Goal: Task Accomplishment & Management: Complete application form

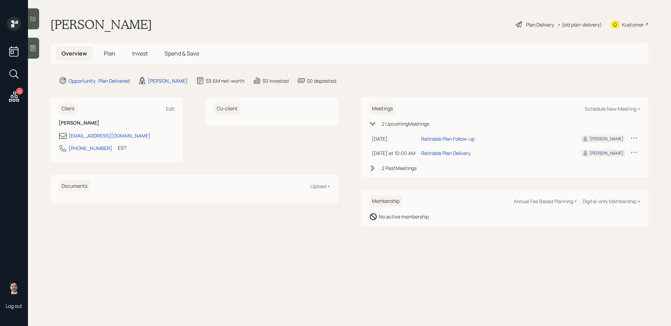
click at [111, 55] on span "Plan" at bounding box center [110, 54] width 12 height 8
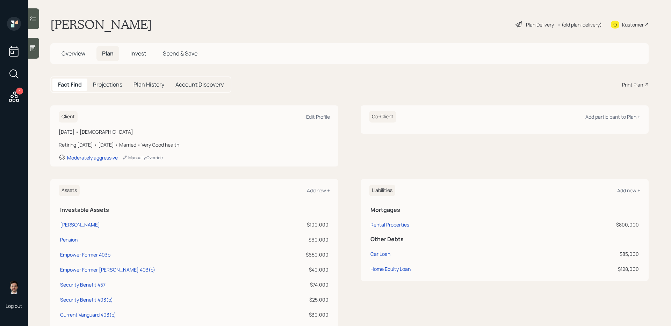
click at [540, 27] on div "Plan Delivery" at bounding box center [540, 24] width 28 height 7
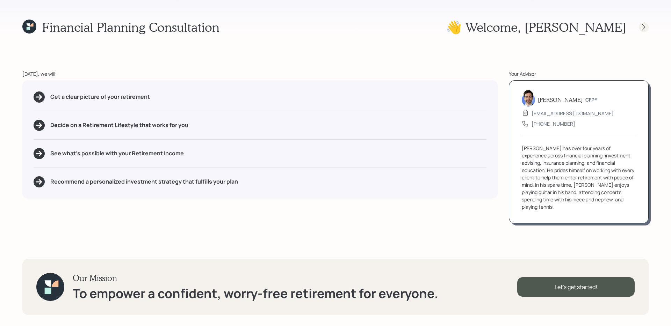
click at [643, 25] on icon at bounding box center [643, 27] width 3 height 6
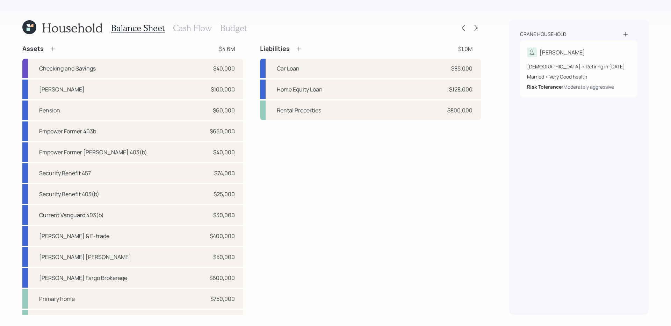
click at [254, 73] on div "Assets $4.6M Checking and Savings $40,000 [PERSON_NAME] $100,000 Pension $60,00…" at bounding box center [251, 187] width 459 height 285
click at [188, 29] on h3 "Cash Flow" at bounding box center [192, 28] width 39 height 10
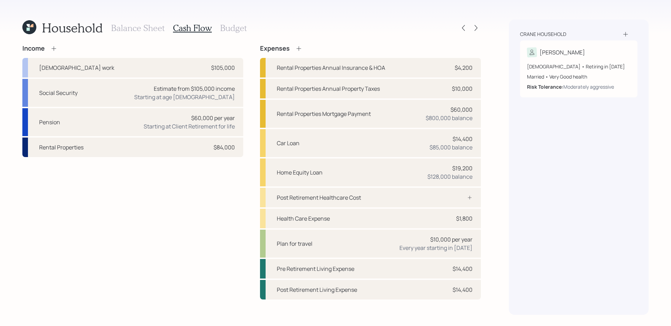
click at [251, 145] on div "Income [DEMOGRAPHIC_DATA] work $105,000 Social Security Estimate from $105,000 …" at bounding box center [251, 172] width 459 height 255
click at [250, 27] on div "Household Balance Sheet Cash Flow Budget" at bounding box center [251, 28] width 459 height 17
click at [243, 27] on h3 "Budget" at bounding box center [233, 28] width 27 height 10
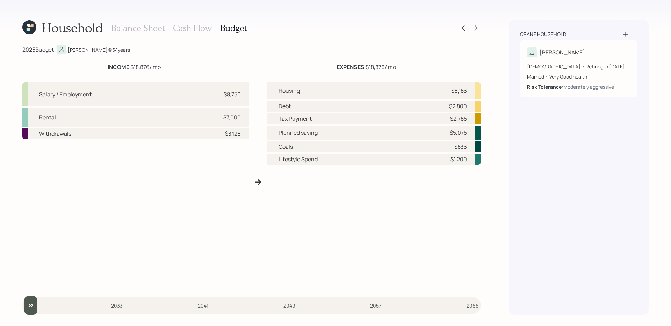
click at [186, 30] on h3 "Cash Flow" at bounding box center [192, 28] width 39 height 10
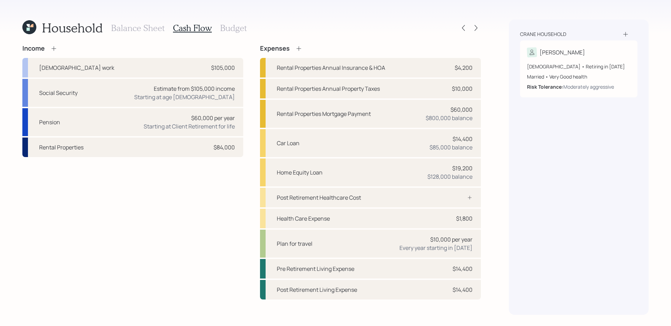
click at [53, 50] on icon at bounding box center [53, 48] width 7 height 7
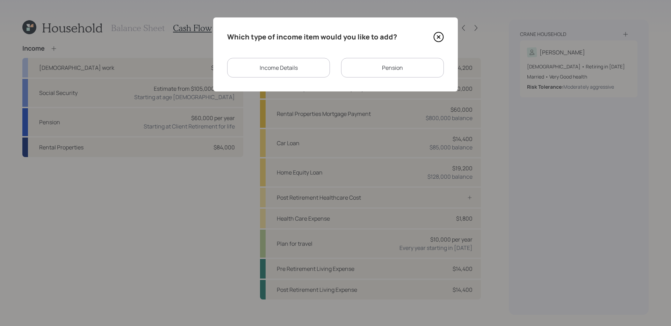
click at [270, 69] on div "Income Details" at bounding box center [278, 68] width 103 height 20
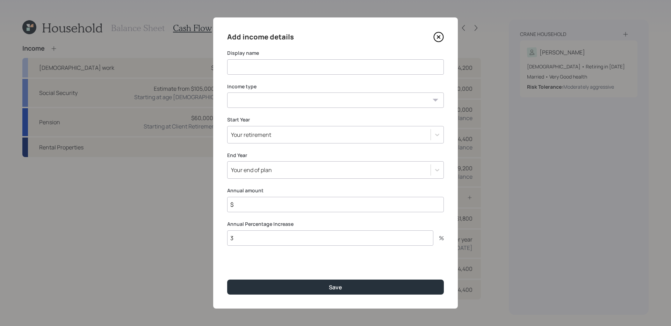
click at [270, 69] on input at bounding box center [335, 66] width 217 height 15
type input "Income offset for Home Equity Loan"
click at [297, 99] on select "[DEMOGRAPHIC_DATA] work [DEMOGRAPHIC_DATA] work Self employment Other" at bounding box center [335, 100] width 217 height 15
select select "other"
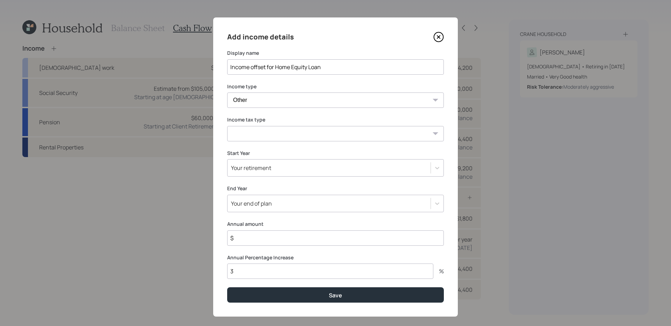
click at [259, 135] on select "Tax-free Earned Self Employment Alimony Royalties Pension / Annuity Interest Di…" at bounding box center [335, 133] width 217 height 15
select select "tax_free"
click at [261, 239] on input "$" at bounding box center [335, 238] width 217 height 15
type input "$ 37,500"
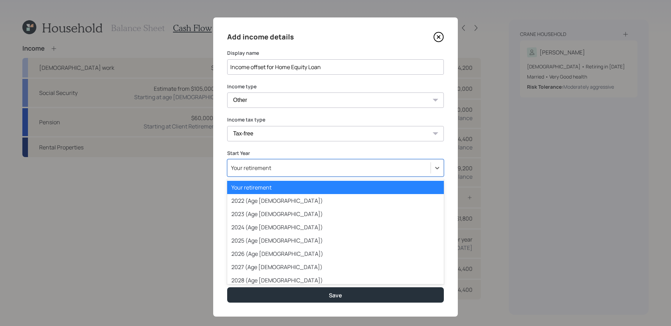
click at [300, 161] on div "Your retirement" at bounding box center [335, 167] width 217 height 17
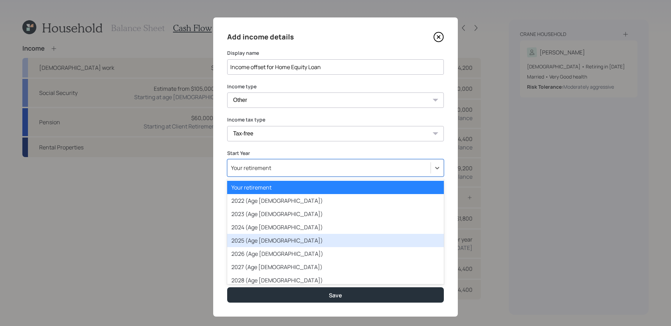
click at [277, 239] on div "2025 (Age [DEMOGRAPHIC_DATA])" at bounding box center [335, 240] width 217 height 13
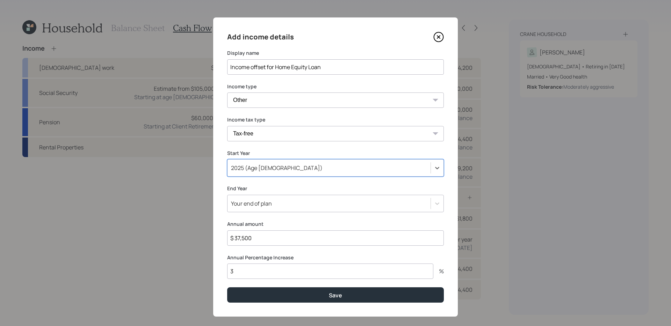
click at [295, 203] on div "Your end of plan" at bounding box center [329, 204] width 203 height 12
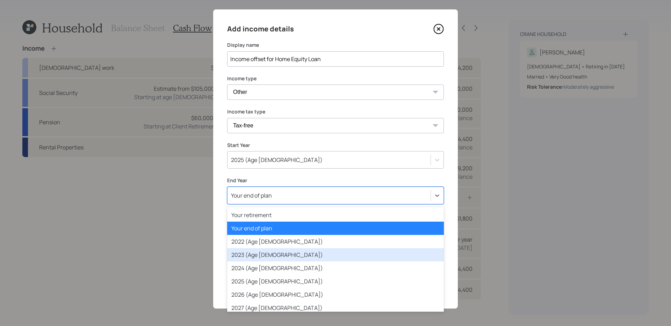
scroll to position [59, 0]
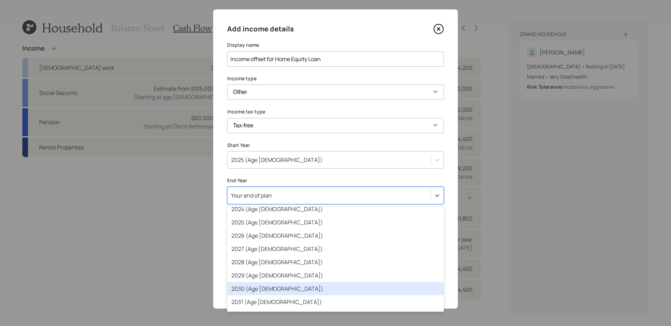
click at [258, 290] on div "2030 (Age [DEMOGRAPHIC_DATA])" at bounding box center [335, 288] width 217 height 13
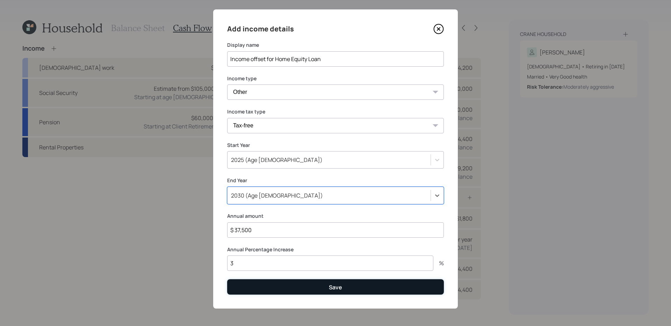
click at [325, 288] on button "Save" at bounding box center [335, 287] width 217 height 15
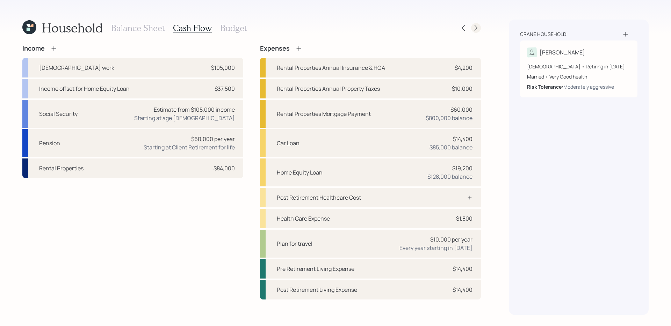
click at [477, 31] on icon at bounding box center [476, 27] width 7 height 7
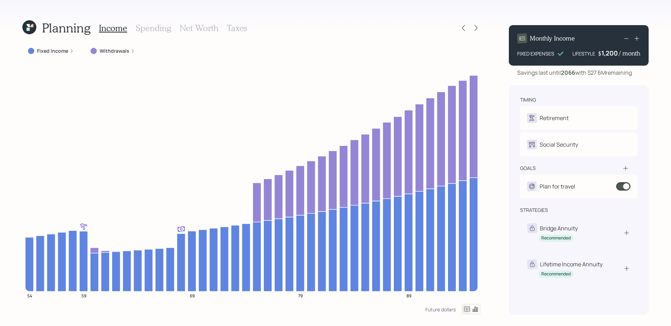
click at [32, 33] on icon at bounding box center [29, 27] width 14 height 14
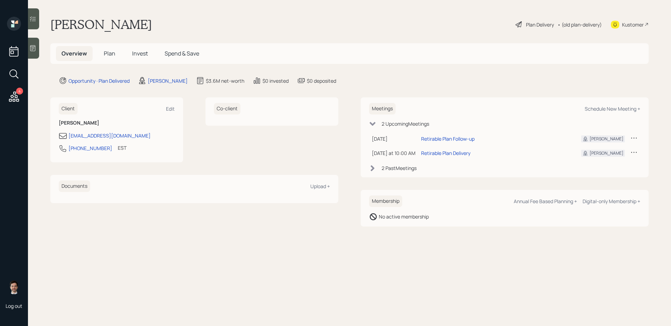
click at [108, 50] on span "Plan" at bounding box center [110, 54] width 12 height 8
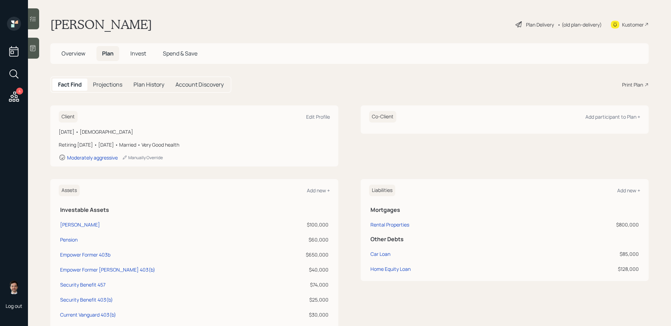
click at [633, 84] on div "Print Plan" at bounding box center [632, 84] width 21 height 7
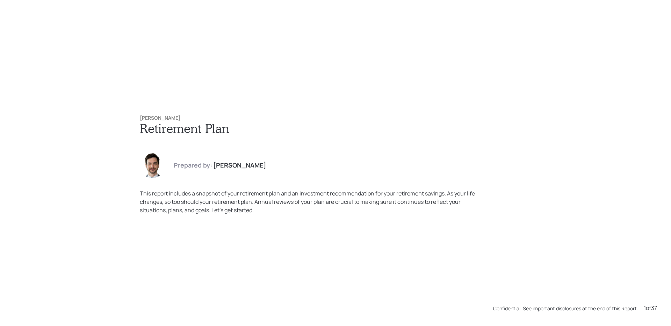
click at [282, 109] on div "Fred Crane Retirement Plan Prepared by: Jonah Coleman This report includes a sn…" at bounding box center [335, 164] width 419 height 127
